Goal: Task Accomplishment & Management: Manage account settings

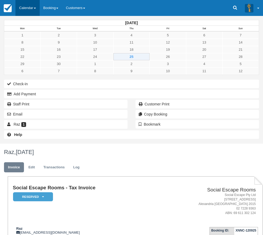
click at [28, 10] on link "Calendar" at bounding box center [27, 8] width 24 height 16
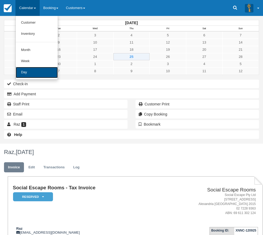
click at [35, 74] on link "Day" at bounding box center [37, 72] width 42 height 11
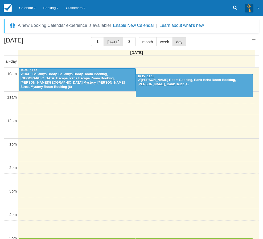
select select
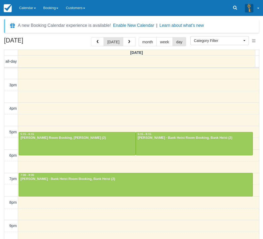
scroll to position [107, 0]
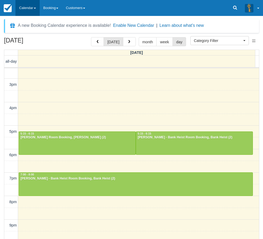
click at [27, 10] on link "Calendar" at bounding box center [27, 8] width 24 height 16
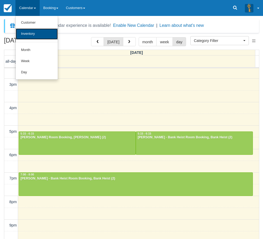
click at [35, 35] on link "Inventory" at bounding box center [37, 33] width 42 height 11
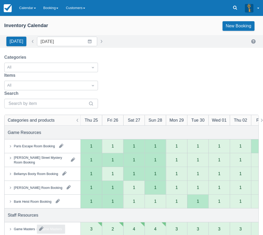
click at [42, 225] on div "Game Masters" at bounding box center [51, 229] width 28 height 9
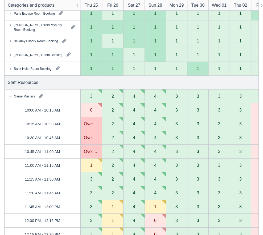
click at [41, 96] on button "button" at bounding box center [41, 96] width 9 height 9
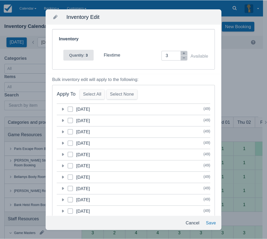
scroll to position [0, 0]
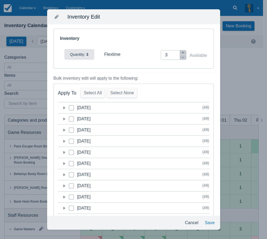
click at [75, 107] on label "category-1758722400" at bounding box center [73, 107] width 9 height 5
click at [69, 107] on input "category-1758722400" at bounding box center [69, 106] width 0 height 0
checkbox input "true"
click at [65, 108] on icon at bounding box center [64, 107] width 2 height 3
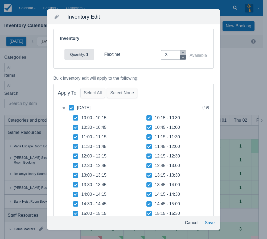
click at [181, 58] on icon "button" at bounding box center [182, 57] width 3 height 3
type input "2"
click at [71, 106] on icon at bounding box center [71, 107] width 5 height 5
click at [69, 106] on input "category-1758722400" at bounding box center [69, 106] width 0 height 0
checkbox input "false"
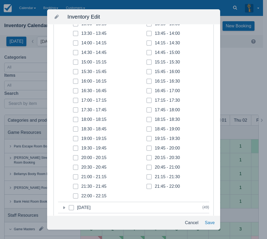
scroll to position [159, 0]
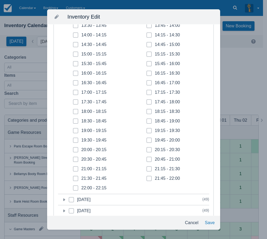
click at [76, 95] on span at bounding box center [75, 95] width 5 height 10
click at [73, 91] on input "17:00 - 17:15" at bounding box center [73, 91] width 0 height 0
checkbox input "true"
click at [77, 103] on span at bounding box center [75, 104] width 5 height 10
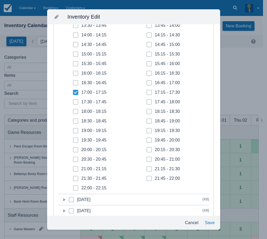
click at [73, 101] on input "17:30 - 17:45" at bounding box center [73, 100] width 0 height 0
checkbox input "true"
click at [76, 111] on icon at bounding box center [75, 112] width 2 height 2
click at [73, 110] on input "18:00 - 18:15" at bounding box center [73, 110] width 0 height 0
checkbox input "true"
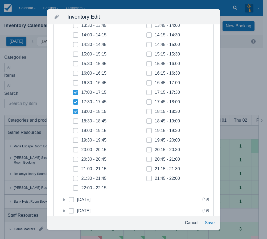
click at [77, 119] on span at bounding box center [75, 124] width 5 height 10
click at [73, 120] on input "18:30 - 18:45" at bounding box center [73, 120] width 0 height 0
checkbox input "true"
click at [77, 131] on span at bounding box center [75, 133] width 5 height 10
click at [73, 129] on input "19:00 - 19:15" at bounding box center [73, 129] width 0 height 0
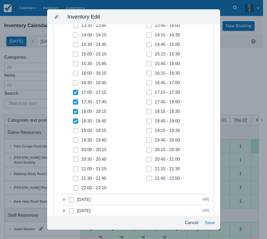
checkbox input "true"
click at [76, 139] on span at bounding box center [75, 143] width 5 height 10
click at [73, 139] on input "19:30 - 19:45" at bounding box center [73, 139] width 0 height 0
checkbox input "true"
click at [76, 151] on icon at bounding box center [75, 150] width 2 height 2
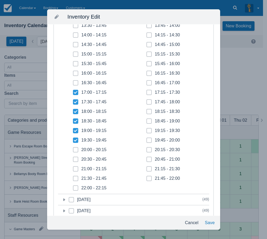
click at [73, 149] on input "20:00 - 20:15" at bounding box center [73, 148] width 0 height 0
checkbox input "true"
click at [76, 159] on icon at bounding box center [75, 159] width 2 height 2
click at [73, 158] on input "20:30 - 20:45" at bounding box center [73, 158] width 0 height 0
checkbox input "true"
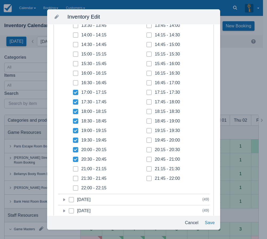
click at [77, 170] on span at bounding box center [75, 171] width 5 height 10
click at [73, 168] on input "21:00 - 21:15" at bounding box center [73, 167] width 0 height 0
checkbox input "true"
click at [77, 180] on span at bounding box center [75, 181] width 5 height 10
click at [73, 177] on input "21:30 - 21:45" at bounding box center [73, 177] width 0 height 0
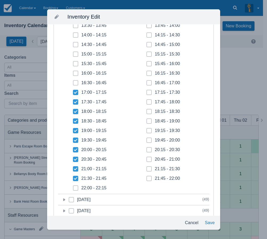
checkbox input "true"
click at [77, 189] on span at bounding box center [75, 191] width 5 height 10
click at [73, 187] on input "22:00 - 22:15" at bounding box center [73, 187] width 0 height 0
checkbox input "true"
click at [150, 179] on label "21:45 - 22:00" at bounding box center [162, 178] width 33 height 5
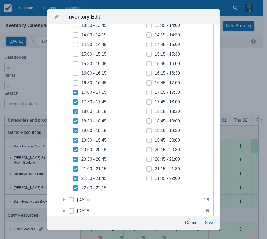
click at [146, 177] on input "21:45 - 22:00" at bounding box center [146, 177] width 0 height 0
checkbox input "true"
click at [148, 169] on icon at bounding box center [148, 169] width 1 height 1
click at [146, 168] on input "21:15 - 21:30" at bounding box center [146, 167] width 0 height 0
checkbox input "true"
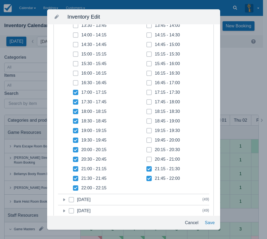
click at [148, 160] on icon at bounding box center [149, 159] width 2 height 2
click at [146, 158] on input "20:45 - 21:00" at bounding box center [146, 158] width 0 height 0
checkbox input "true"
click at [148, 150] on icon at bounding box center [149, 150] width 2 height 2
click at [146, 149] on input "20:15 - 20:30" at bounding box center [146, 148] width 0 height 0
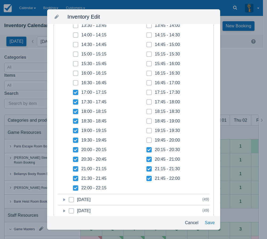
checkbox input "true"
click at [148, 141] on span at bounding box center [148, 143] width 5 height 10
click at [146, 139] on input "19:45 - 20:00" at bounding box center [146, 139] width 0 height 0
checkbox input "true"
click at [148, 132] on span at bounding box center [148, 133] width 5 height 10
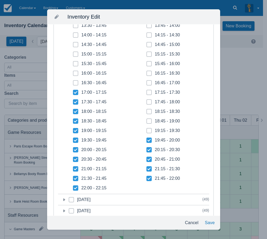
click at [146, 129] on input "19:15 - 19:30" at bounding box center [146, 129] width 0 height 0
checkbox input "true"
click at [147, 123] on span at bounding box center [148, 124] width 5 height 10
click at [146, 120] on input "18:45 - 19:00" at bounding box center [146, 120] width 0 height 0
checkbox input "true"
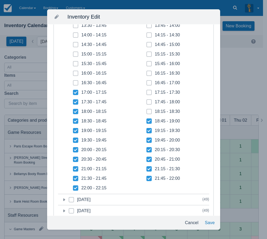
click at [146, 113] on span at bounding box center [148, 114] width 5 height 10
click at [146, 110] on input "18:15 - 18:30" at bounding box center [146, 110] width 0 height 0
checkbox input "true"
click at [148, 103] on icon at bounding box center [149, 102] width 2 height 2
click at [146, 101] on input "17:45 - 18:00" at bounding box center [146, 100] width 0 height 0
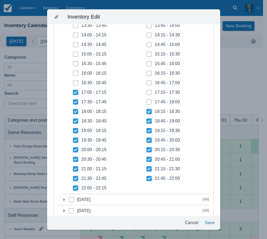
checkbox input "true"
click at [148, 92] on icon at bounding box center [149, 92] width 2 height 2
click at [146, 91] on input "17:15 - 17:30" at bounding box center [146, 91] width 0 height 0
checkbox input "true"
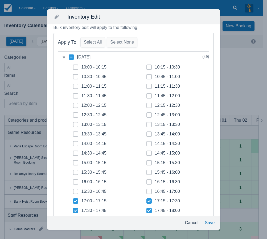
scroll to position [133, 0]
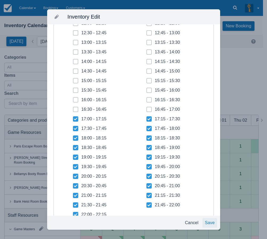
click at [210, 225] on button "Save" at bounding box center [209, 223] width 14 height 10
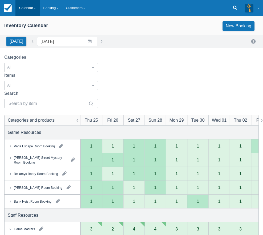
click at [28, 8] on link "Calendar" at bounding box center [27, 8] width 24 height 16
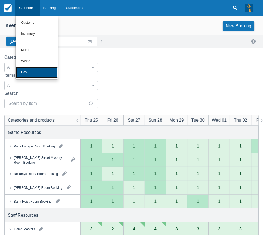
click at [27, 71] on link "Day" at bounding box center [37, 72] width 42 height 11
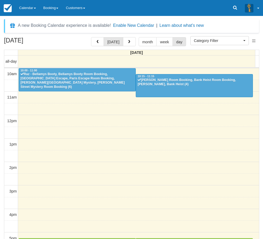
select select
click at [26, 7] on link "Calendar" at bounding box center [27, 8] width 24 height 16
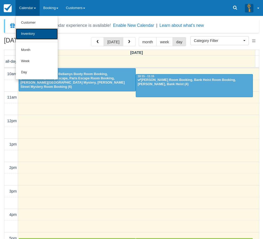
click at [33, 35] on link "Inventory" at bounding box center [37, 33] width 42 height 11
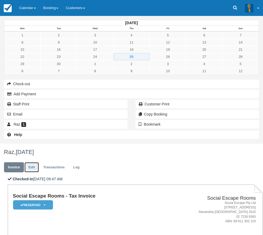
click at [39, 162] on link "Edit" at bounding box center [31, 167] width 14 height 10
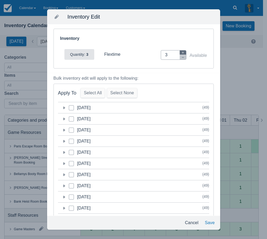
click at [181, 52] on icon "button" at bounding box center [182, 52] width 3 height 3
type input "5"
click at [65, 109] on icon at bounding box center [63, 107] width 5 height 5
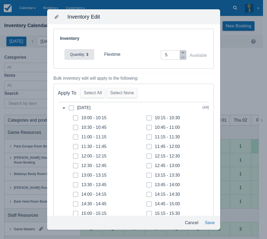
click at [75, 120] on span at bounding box center [75, 120] width 5 height 10
click at [73, 117] on input "10:00 - 10:15" at bounding box center [73, 116] width 0 height 0
checkbox input "true"
click at [76, 128] on icon at bounding box center [75, 128] width 2 height 2
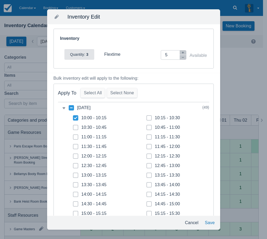
click at [73, 126] on input "10:30 - 10:45" at bounding box center [73, 126] width 0 height 0
checkbox input "true"
click at [75, 137] on icon at bounding box center [75, 137] width 1 height 1
click at [73, 136] on input "11:00 - 11:15" at bounding box center [73, 136] width 0 height 0
checkbox input "true"
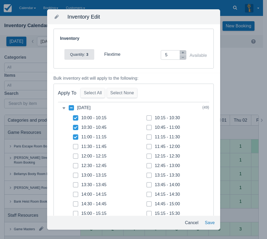
click at [78, 149] on label "11:30 - 11:45" at bounding box center [89, 146] width 33 height 5
click at [73, 145] on input "11:30 - 11:45" at bounding box center [73, 145] width 0 height 0
checkbox input "true"
click at [148, 119] on span at bounding box center [148, 120] width 5 height 10
click at [146, 117] on input "10:15 - 10:30" at bounding box center [146, 116] width 0 height 0
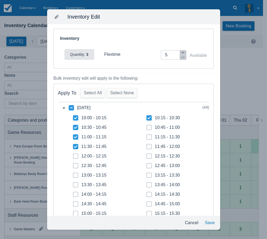
checkbox input "true"
click at [148, 131] on span at bounding box center [148, 130] width 5 height 10
click at [146, 126] on input "10:45 - 11:00" at bounding box center [146, 126] width 0 height 0
checkbox input "true"
click at [149, 137] on span at bounding box center [148, 139] width 5 height 10
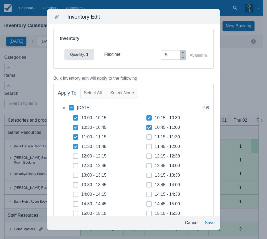
click at [146, 136] on input "11:15 - 11:30" at bounding box center [146, 136] width 0 height 0
checkbox input "true"
click at [211, 224] on button "Save" at bounding box center [209, 223] width 14 height 10
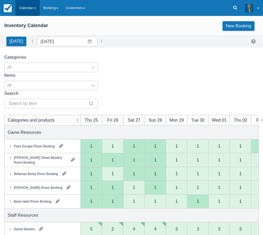
click at [23, 9] on link "Calendar" at bounding box center [27, 8] width 24 height 16
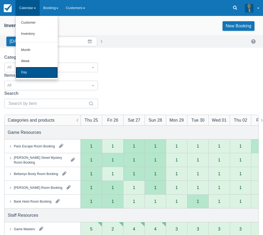
click at [28, 72] on link "Day" at bounding box center [37, 72] width 42 height 11
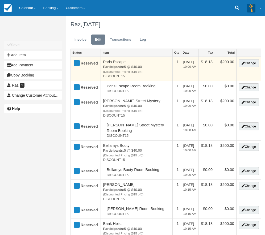
type input "0403 690 196"
click at [250, 64] on button "Change" at bounding box center [248, 63] width 20 height 8
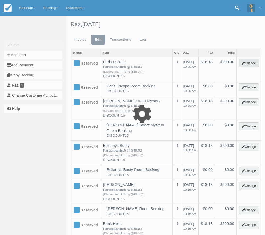
select select "2"
type input "200.00"
type input "DISCOUNT15"
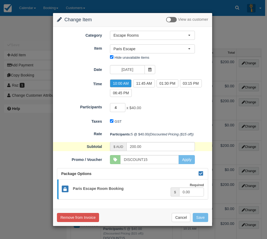
type input "4"
click at [123, 109] on input "4" at bounding box center [117, 107] width 15 height 9
type input "160.00"
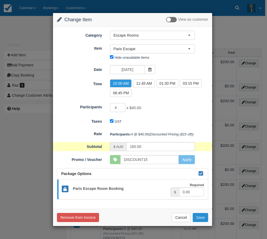
click at [201, 219] on button "Save" at bounding box center [199, 217] width 15 height 9
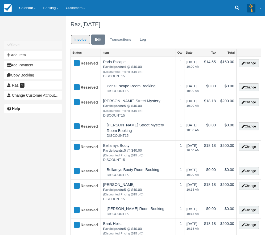
click at [79, 38] on link "Invoice" at bounding box center [80, 40] width 20 height 10
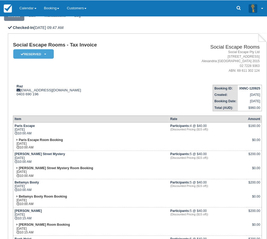
scroll to position [159, 0]
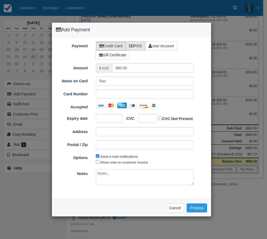
click at [140, 43] on label "POS" at bounding box center [135, 45] width 20 height 9
radio input "true"
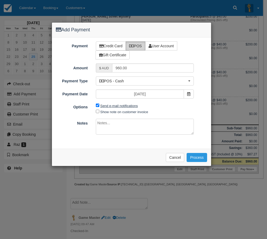
click at [122, 106] on label "Send e-mail notifications" at bounding box center [118, 106] width 37 height 4
click at [99, 106] on input "Send e-mail notifications" at bounding box center [97, 105] width 3 height 3
checkbox input "false"
drag, startPoint x: 132, startPoint y: 70, endPoint x: 105, endPoint y: 72, distance: 26.7
click at [105, 72] on div "$ AUD 960.00" at bounding box center [145, 68] width 98 height 9
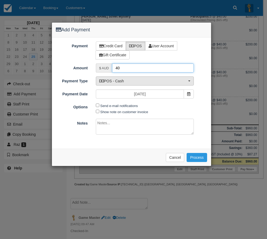
type input "40"
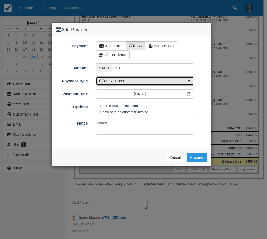
drag, startPoint x: 116, startPoint y: 82, endPoint x: 118, endPoint y: 86, distance: 4.1
click at [117, 84] on button "POS - Cash" at bounding box center [145, 81] width 98 height 9
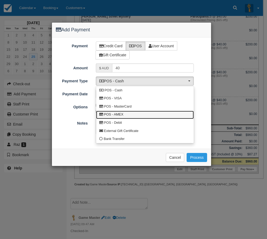
click at [131, 112] on link "POS - AMEX" at bounding box center [145, 115] width 98 height 8
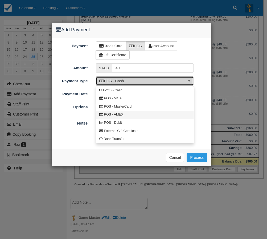
select select "AMEX"
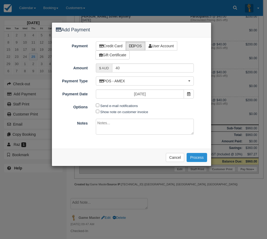
click at [200, 158] on button "Process" at bounding box center [196, 157] width 20 height 9
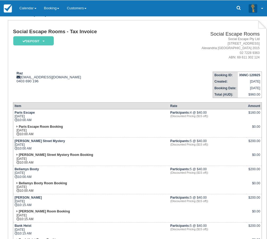
scroll to position [186, 0]
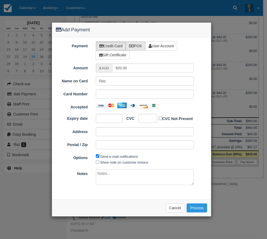
drag, startPoint x: 133, startPoint y: 52, endPoint x: 135, endPoint y: 47, distance: 5.6
click at [134, 47] on div "Credit Card POS User Account Gift Certificate" at bounding box center [151, 50] width 119 height 18
click at [137, 47] on label "POS" at bounding box center [135, 45] width 20 height 9
radio input "true"
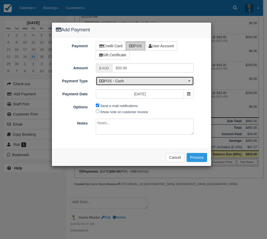
click at [114, 82] on span "POS - Cash" at bounding box center [143, 80] width 88 height 5
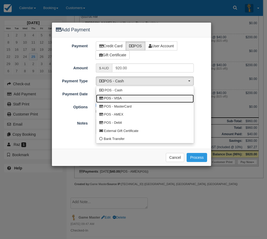
click at [117, 98] on span "POS - VISA" at bounding box center [113, 98] width 18 height 5
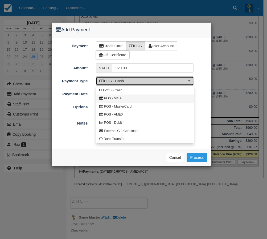
select select "VISA"
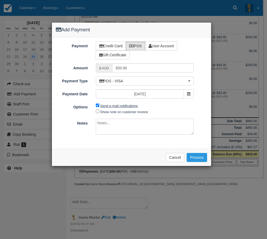
click at [110, 104] on label "Send e-mail notifications" at bounding box center [118, 106] width 37 height 4
click at [99, 104] on input "Send e-mail notifications" at bounding box center [97, 105] width 3 height 3
checkbox input "false"
click at [197, 158] on button "Process" at bounding box center [196, 157] width 20 height 9
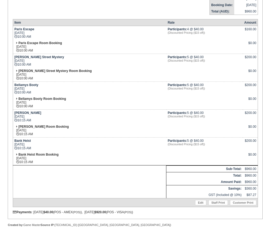
scroll to position [285, 0]
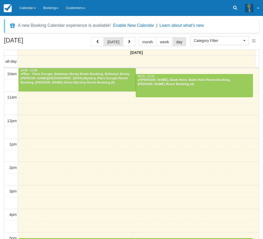
select select
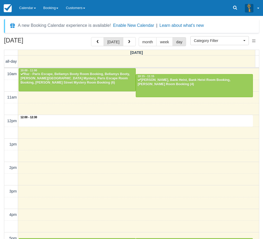
click at [66, 125] on div "10am 11am 12pm 1pm 2pm 3pm 4pm 5pm 6pm 7pm 8pm 9pm 10pm 12:00 - 12:30 10:00 - 1…" at bounding box center [131, 214] width 254 height 293
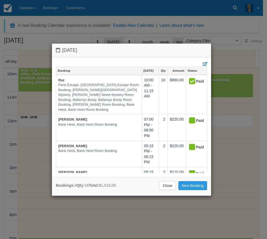
click at [171, 191] on div "Bookings: 4 Qty: 16 Total: $1,510.00 Close New Booking" at bounding box center [131, 186] width 159 height 19
click at [166, 183] on link "Close" at bounding box center [167, 185] width 16 height 9
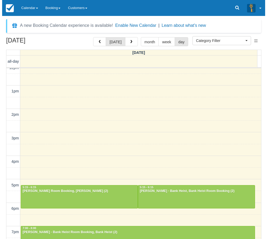
scroll to position [107, 0]
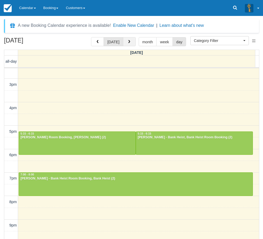
click at [127, 41] on span "button" at bounding box center [129, 42] width 4 height 4
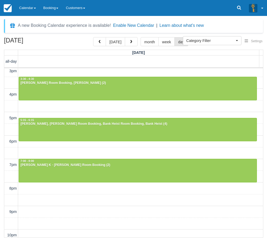
scroll to position [124, 0]
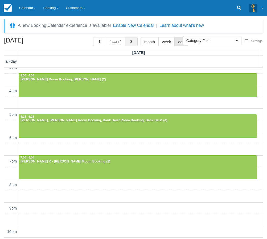
click at [129, 41] on span "button" at bounding box center [131, 42] width 4 height 4
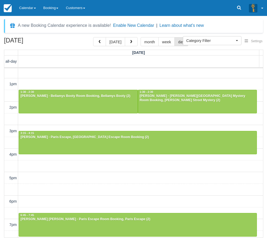
scroll to position [124, 0]
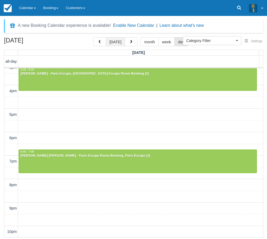
click at [117, 40] on button "[DATE]" at bounding box center [115, 41] width 19 height 9
